Goal: Transaction & Acquisition: Purchase product/service

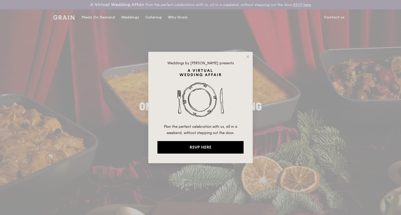
click at [151, 17] on div "Weddings by [PERSON_NAME] presents Plan the perfect celebration with us, all in…" at bounding box center [200, 107] width 401 height 215
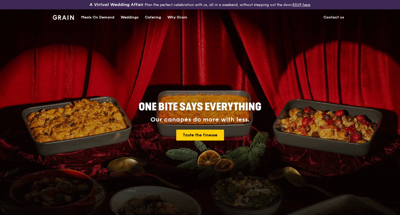
click at [153, 17] on div "Catering" at bounding box center [153, 18] width 16 height 16
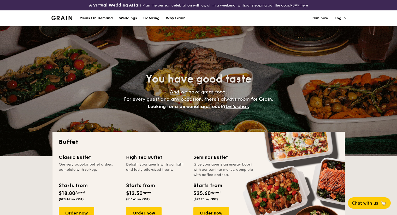
select select
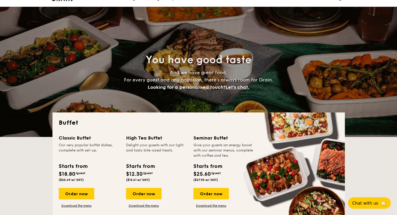
scroll to position [52, 0]
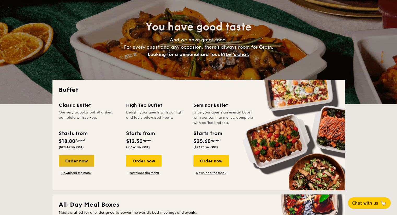
click at [89, 158] on div "Order now" at bounding box center [76, 160] width 35 height 11
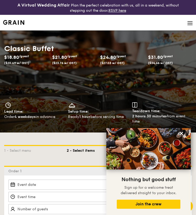
select select
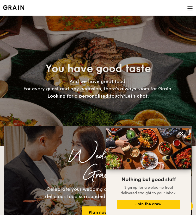
scroll to position [67, 0]
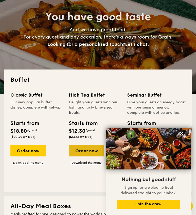
click at [84, 150] on div "Order now" at bounding box center [86, 150] width 35 height 11
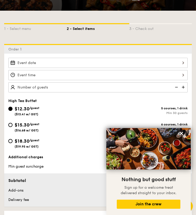
scroll to position [131, 0]
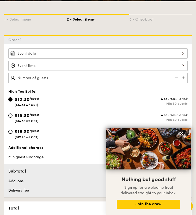
click at [82, 106] on div "$12.30 /guest ($13.41 w/ GST)" at bounding box center [53, 101] width 90 height 11
click at [13, 102] on input "$12.30 /guest ($13.41 w/ GST) 5 courses, 1 drink Min 30 guests" at bounding box center [10, 100] width 4 height 4
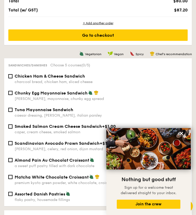
scroll to position [287, 0]
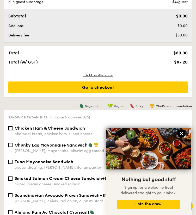
click at [183, 133] on icon at bounding box center [181, 133] width 3 height 3
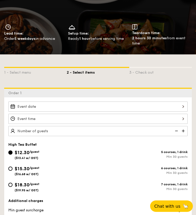
scroll to position [0, 0]
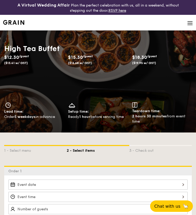
click at [188, 22] on img at bounding box center [190, 23] width 6 height 6
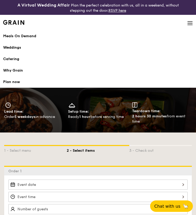
click at [14, 61] on div "Catering" at bounding box center [98, 59] width 190 height 5
select select
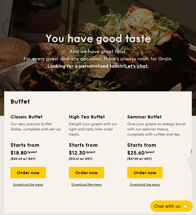
scroll to position [78, 0]
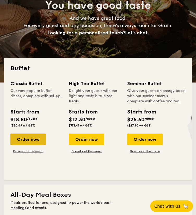
click at [34, 139] on div "Order now" at bounding box center [27, 139] width 35 height 11
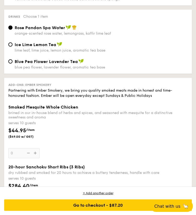
scroll to position [835, 0]
